Goal: Entertainment & Leisure: Consume media (video, audio)

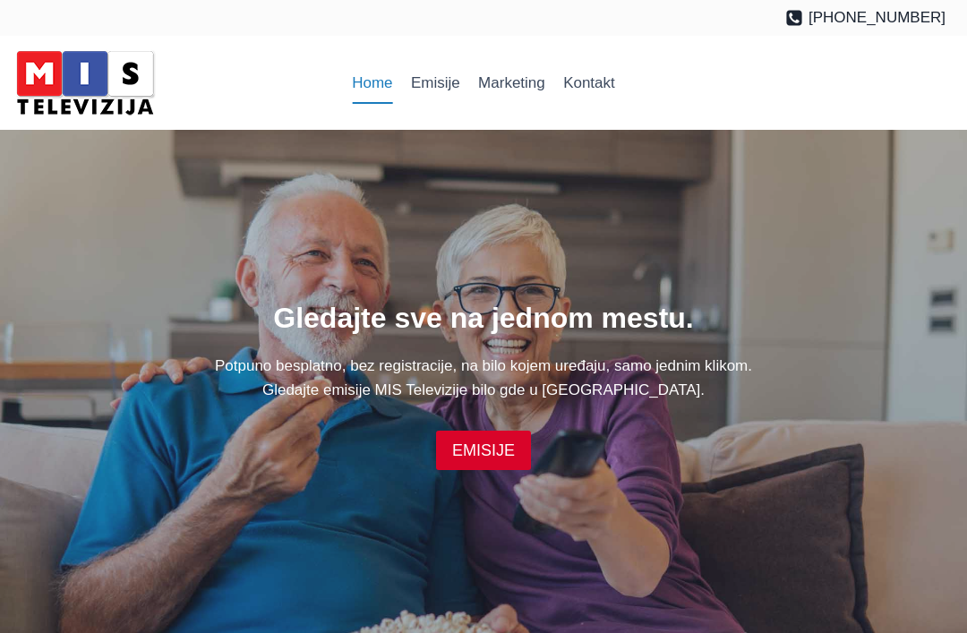
click at [114, 73] on img at bounding box center [85, 83] width 152 height 76
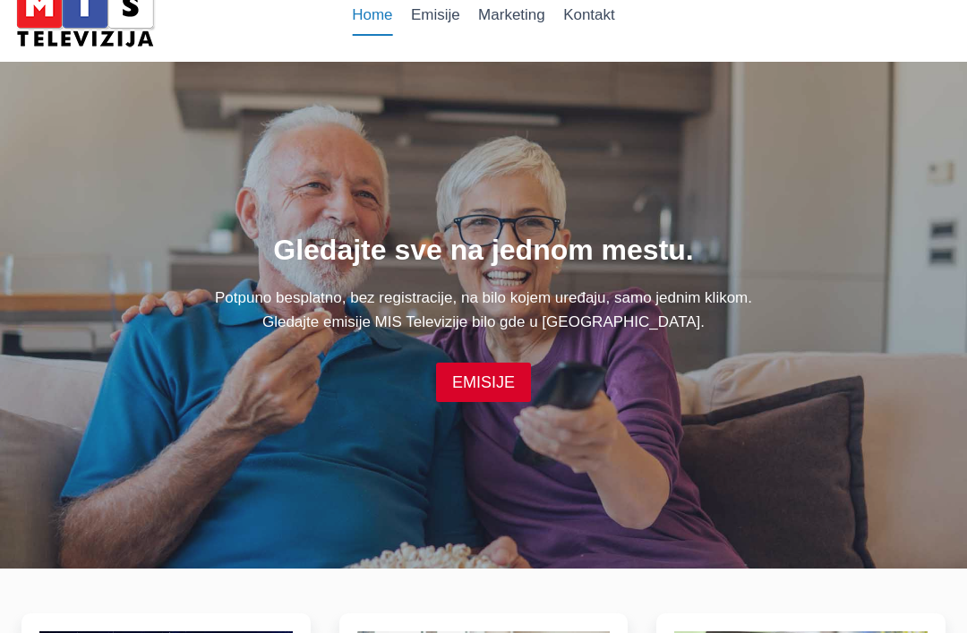
scroll to position [75, 0]
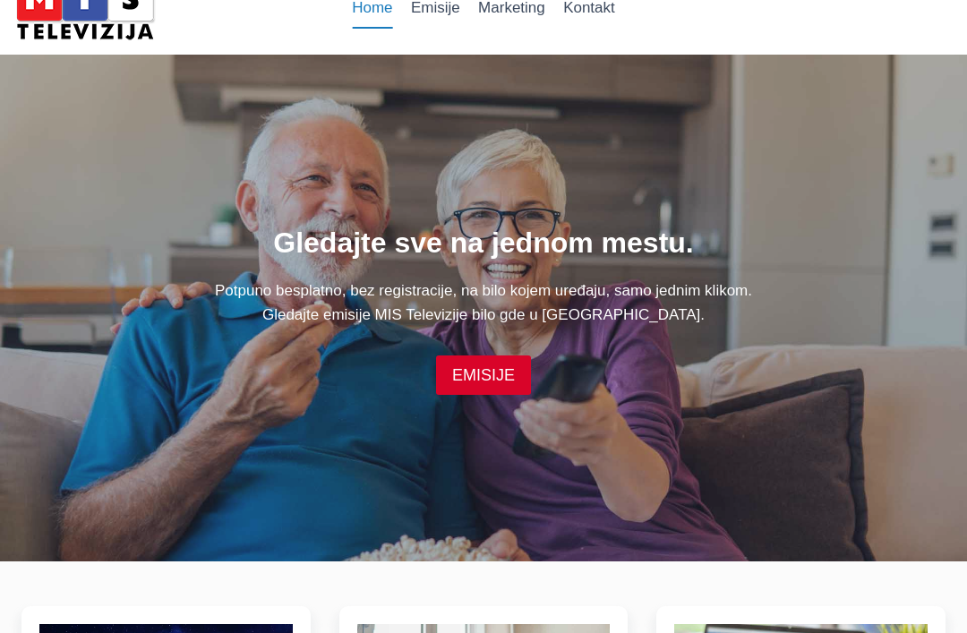
click at [506, 394] on link "EMISIJE" at bounding box center [483, 374] width 95 height 39
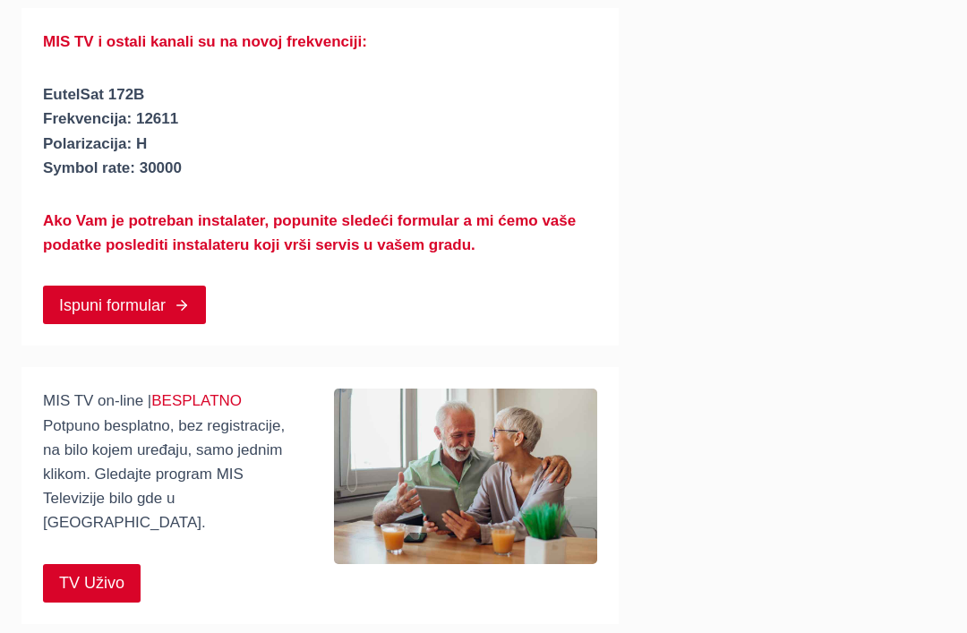
scroll to position [225, 0]
click at [100, 570] on span "TV Uživo" at bounding box center [91, 583] width 65 height 26
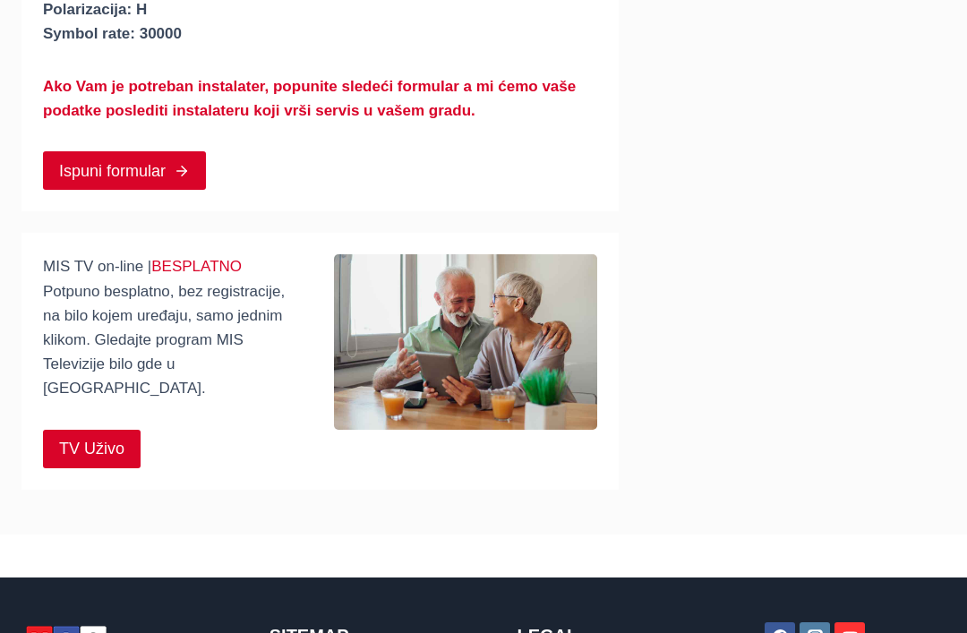
scroll to position [359, 0]
click at [133, 431] on link "TV Uživo" at bounding box center [92, 449] width 98 height 39
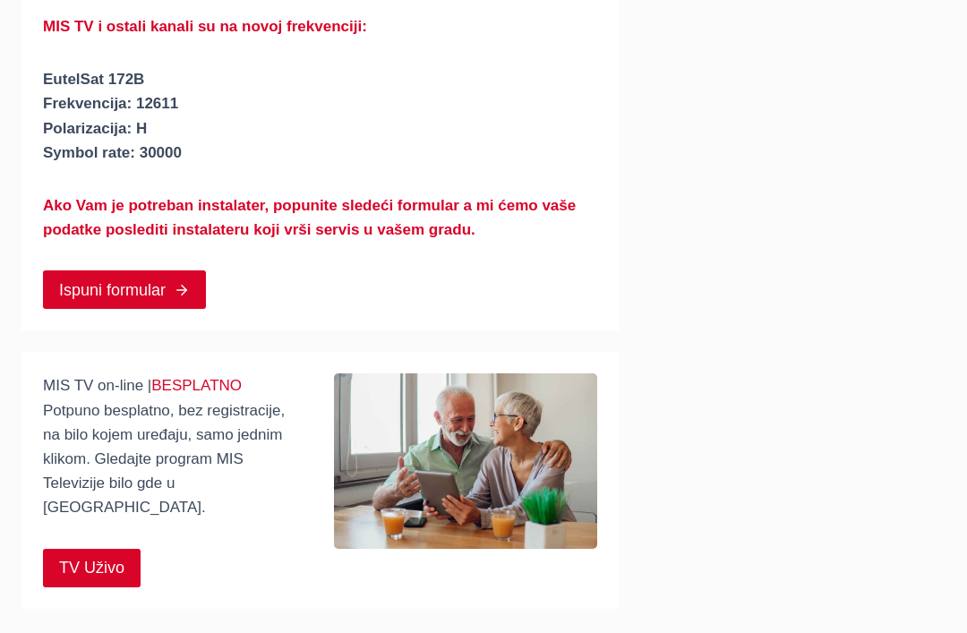
scroll to position [240, 0]
click at [107, 555] on span "TV Uživo" at bounding box center [91, 568] width 65 height 26
